Goal: Task Accomplishment & Management: Manage account settings

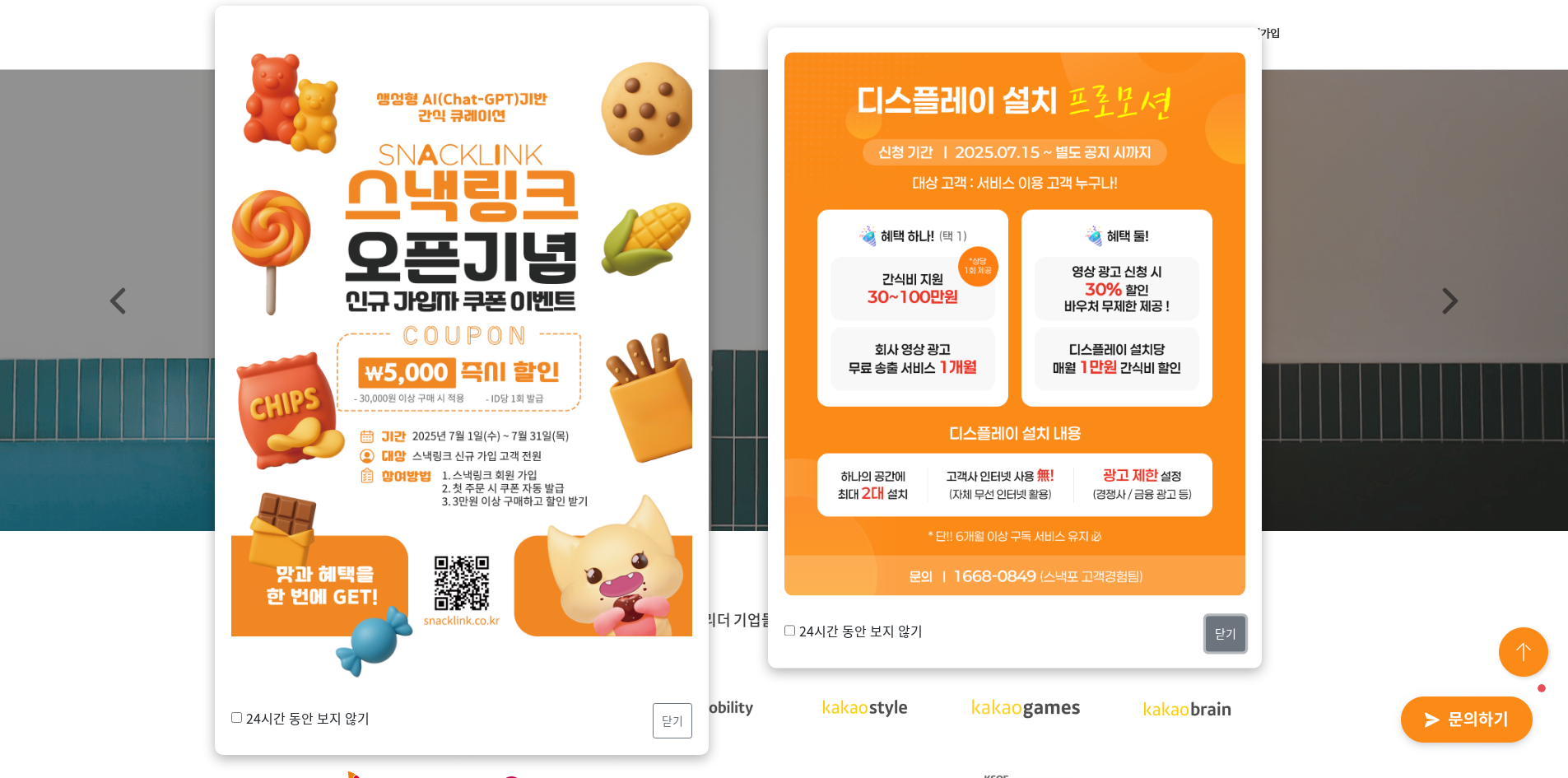
click at [1222, 622] on button "닫기" at bounding box center [1225, 633] width 39 height 35
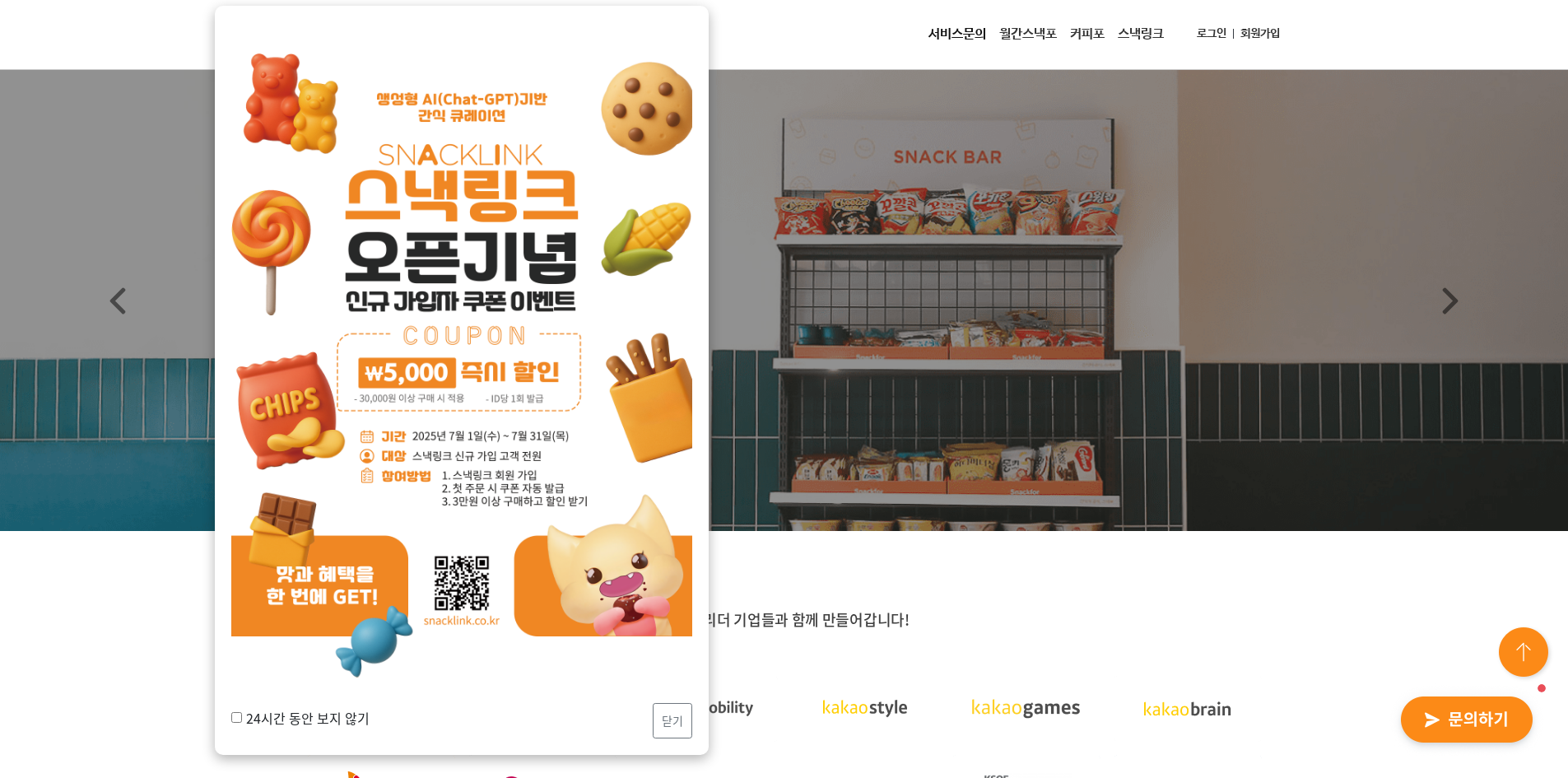
click at [1211, 33] on link "로그인" at bounding box center [1212, 34] width 43 height 31
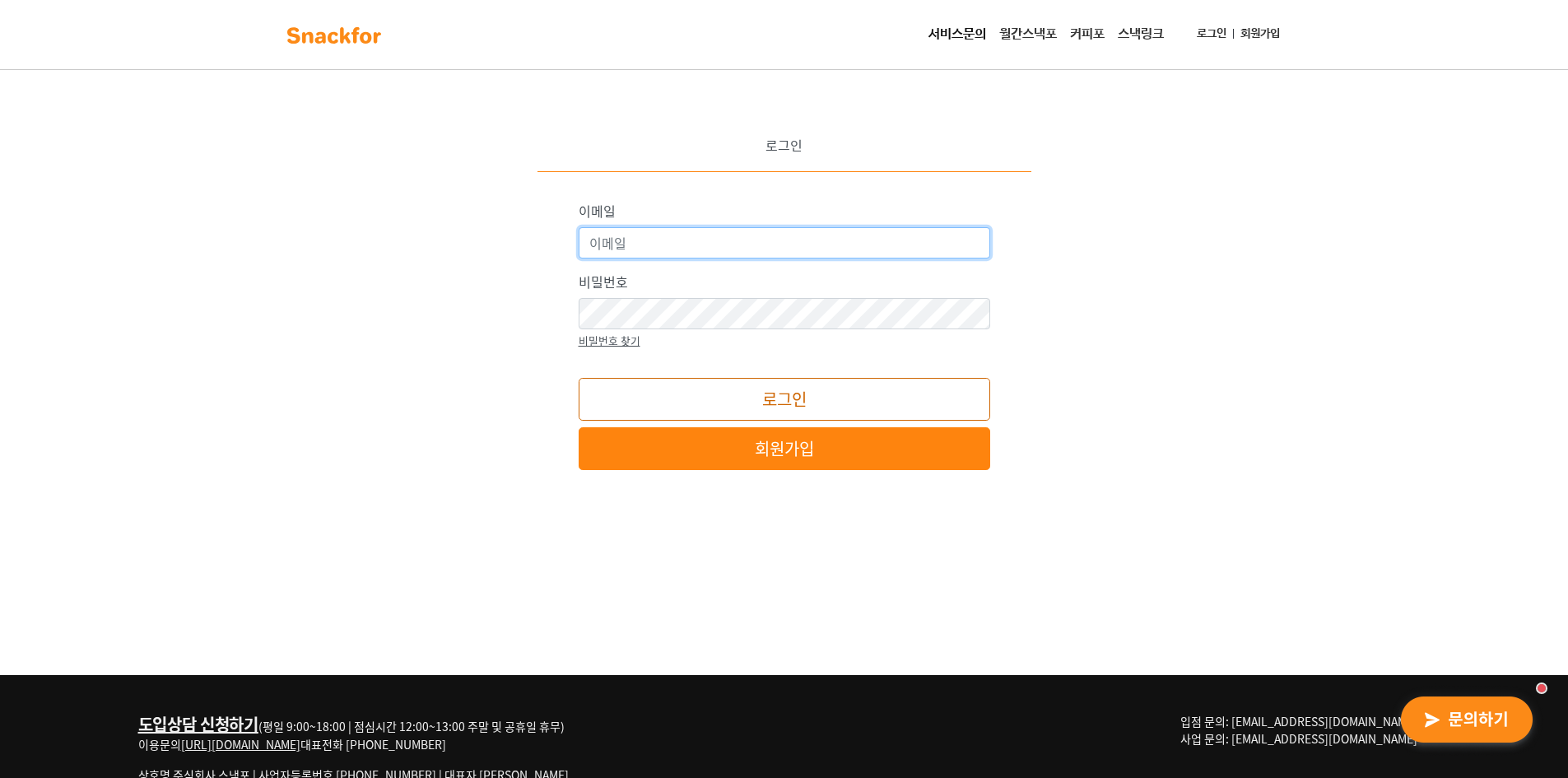
type input "[EMAIL_ADDRESS][DOMAIN_NAME]"
click at [784, 408] on button "로그인" at bounding box center [784, 399] width 412 height 43
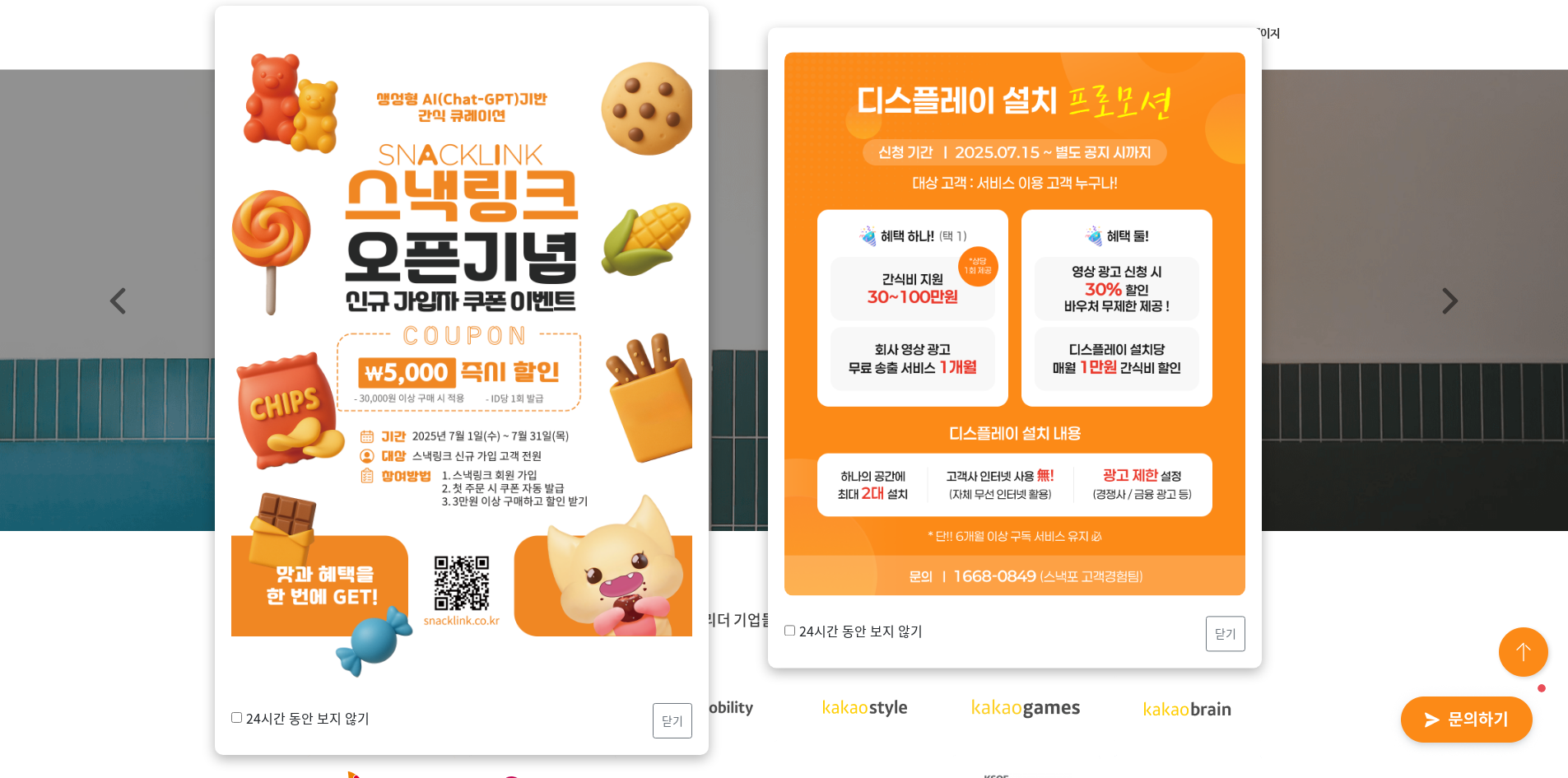
click at [902, 624] on label "24시간 동안 보지 않기" at bounding box center [853, 630] width 138 height 20
click at [795, 624] on input "24시간 동안 보지 않기" at bounding box center [789, 629] width 10 height 10
checkbox input "true"
click at [1229, 625] on button "닫기" at bounding box center [1225, 633] width 39 height 35
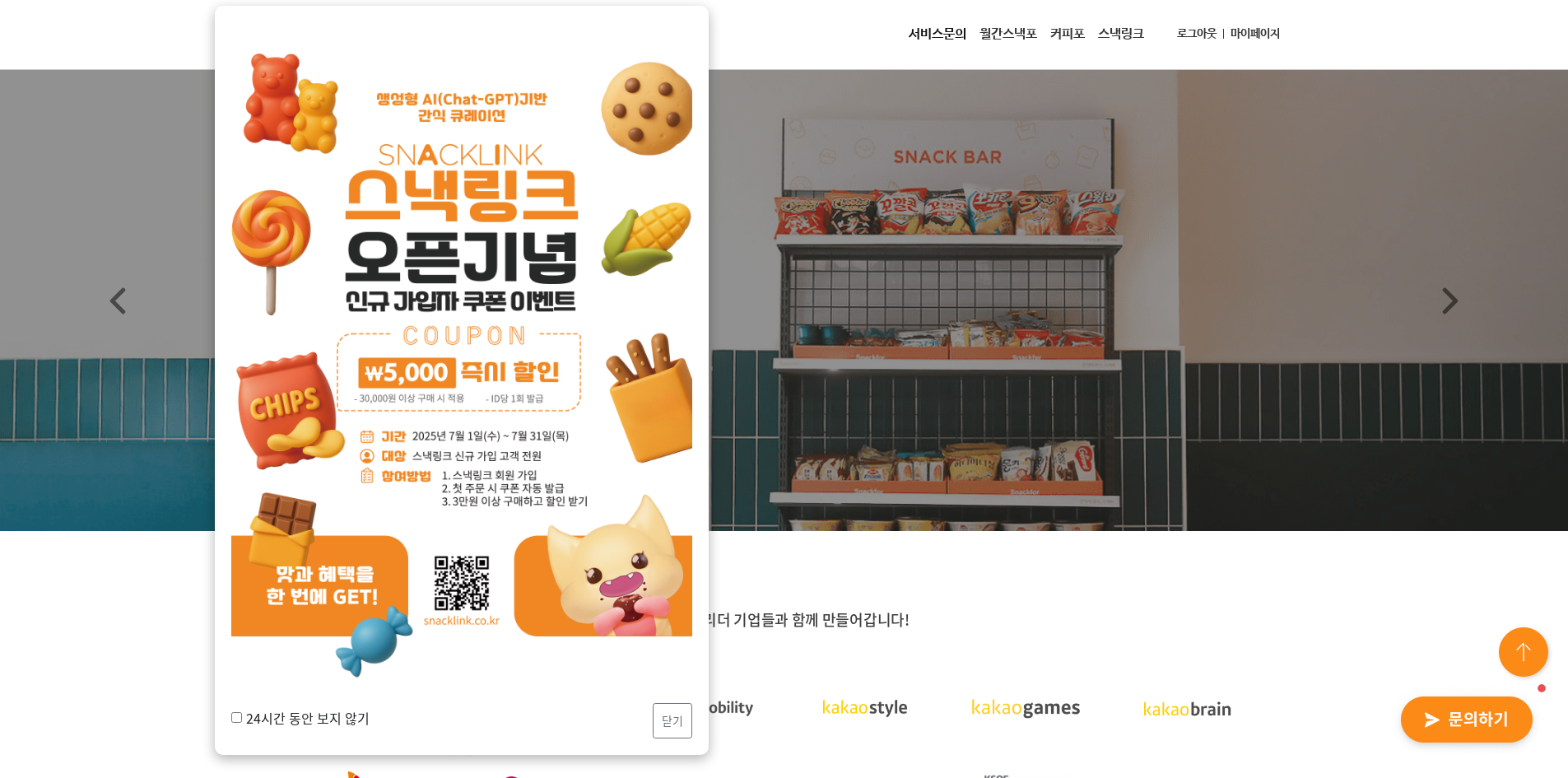
click at [1244, 31] on link "마이페이지" at bounding box center [1255, 34] width 63 height 31
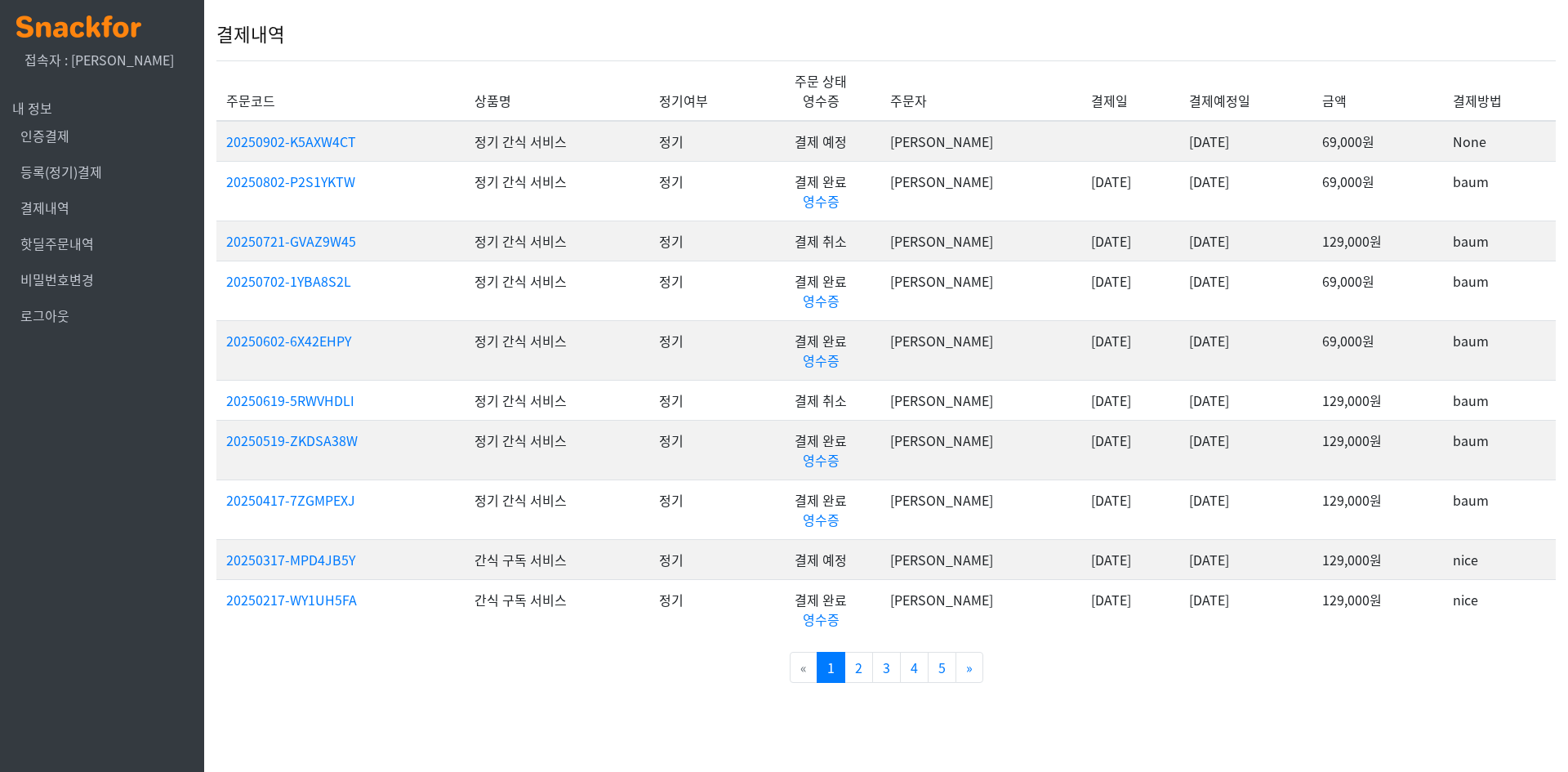
click at [66, 14] on link at bounding box center [78, 25] width 125 height 33
